Goal: Navigation & Orientation: Find specific page/section

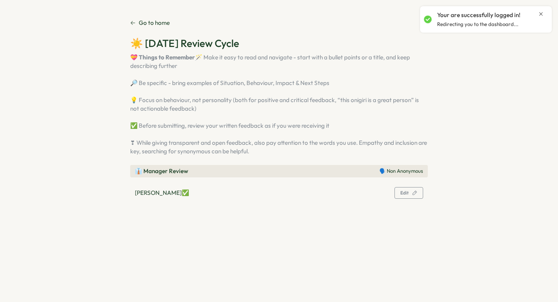
click at [142, 22] on p "Go to home" at bounding box center [154, 23] width 31 height 9
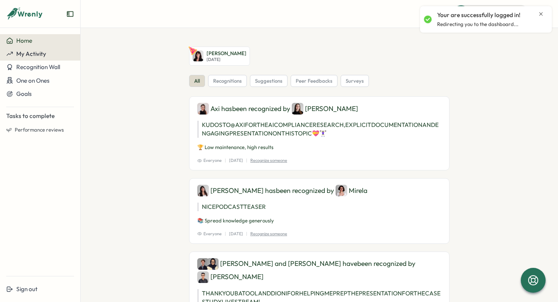
click at [36, 58] on button "My Activity" at bounding box center [40, 53] width 80 height 13
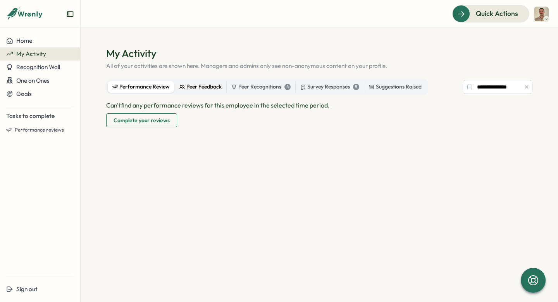
click at [204, 85] on div "Peer Feedback" at bounding box center [201, 87] width 42 height 9
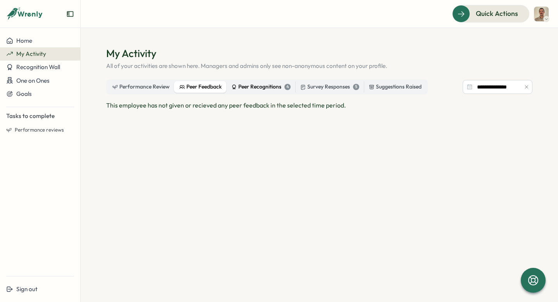
click at [243, 87] on div "Peer Recognitions 4" at bounding box center [260, 87] width 59 height 9
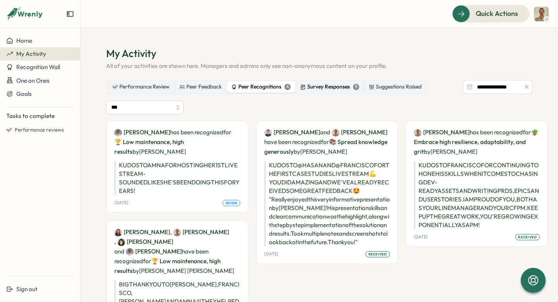
click at [313, 87] on div "Survey Responses 5" at bounding box center [329, 87] width 59 height 9
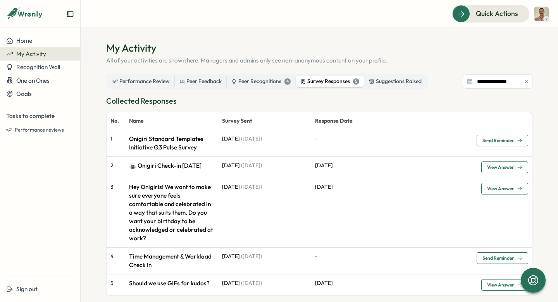
scroll to position [9, 0]
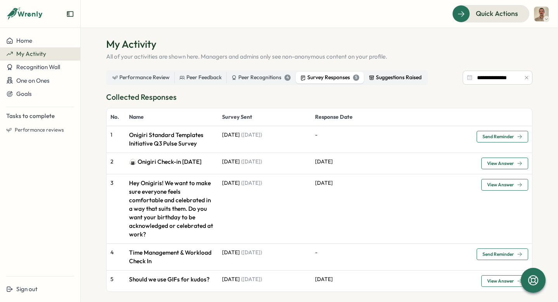
click at [383, 80] on div "Suggestions Raised" at bounding box center [395, 77] width 53 height 9
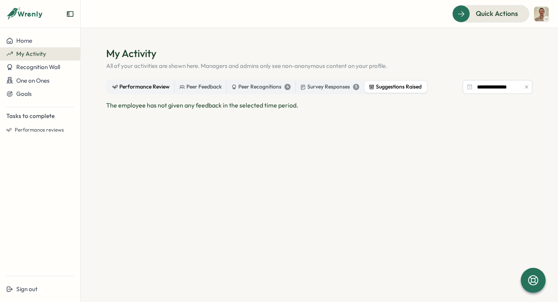
click at [160, 88] on div "Performance Review" at bounding box center [140, 87] width 57 height 9
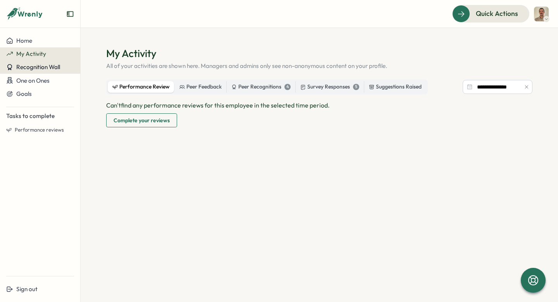
click at [55, 71] on button "Recognition Wall" at bounding box center [40, 66] width 80 height 13
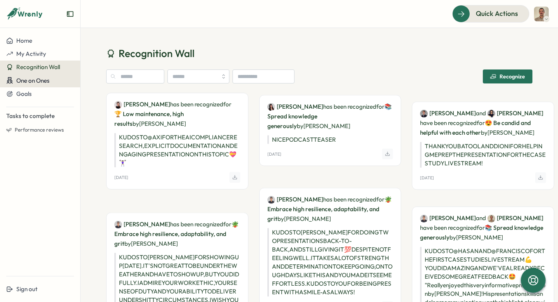
click at [49, 85] on button "One on Ones" at bounding box center [40, 81] width 80 height 14
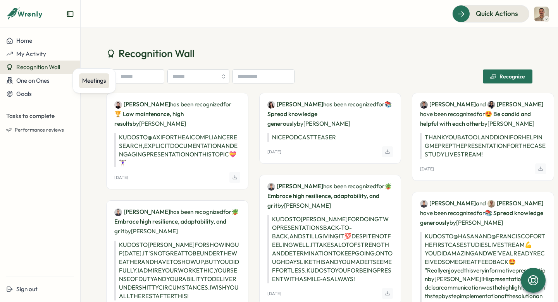
click at [80, 84] on div "Meetings" at bounding box center [94, 80] width 30 height 15
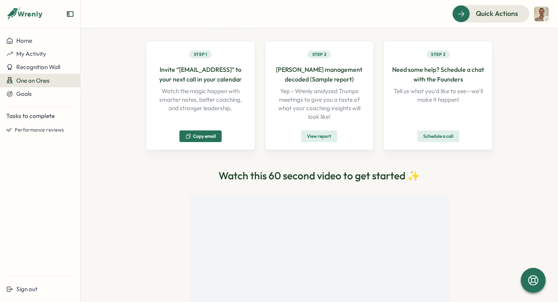
scroll to position [53, 0]
